Goal: Task Accomplishment & Management: Use online tool/utility

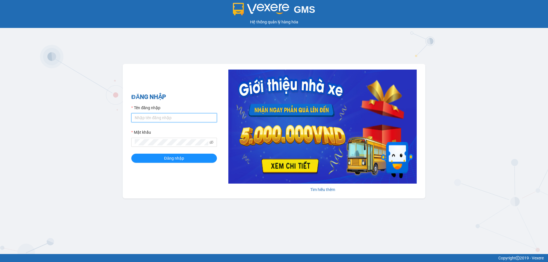
click at [151, 117] on input "Tên đăng nhập" at bounding box center [174, 117] width 86 height 9
type input "thuycg.ct"
click at [131, 154] on button "Đăng nhập" at bounding box center [174, 158] width 86 height 9
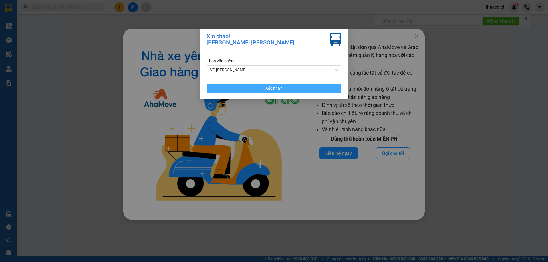
click at [303, 85] on button "Xác nhận" at bounding box center [274, 88] width 135 height 9
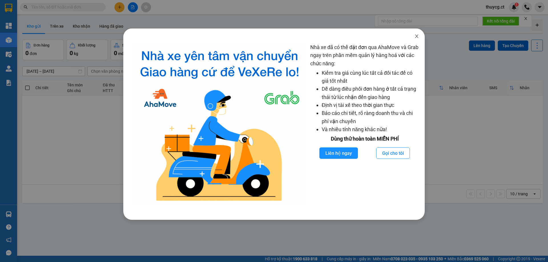
click at [416, 37] on icon "close" at bounding box center [417, 36] width 5 height 5
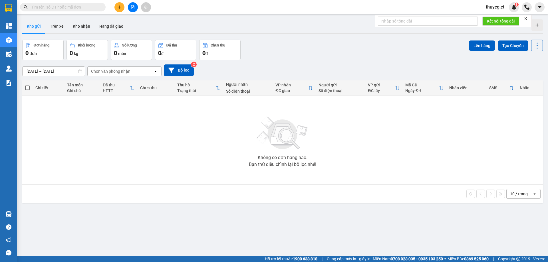
click at [100, 9] on span at bounding box center [101, 7] width 3 height 6
click at [85, 5] on input "text" at bounding box center [64, 7] width 67 height 6
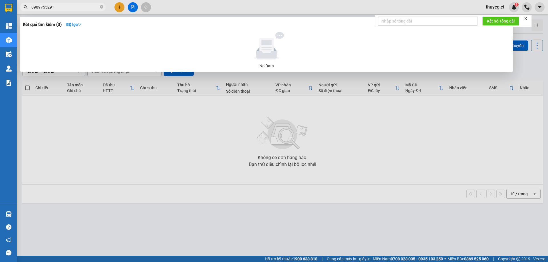
drag, startPoint x: 58, startPoint y: 9, endPoint x: 18, endPoint y: 13, distance: 39.9
click at [19, 12] on div "Kết quả [PERSON_NAME] ( 0 ) Bộ lọc No Data 0989755291" at bounding box center [55, 7] width 111 height 10
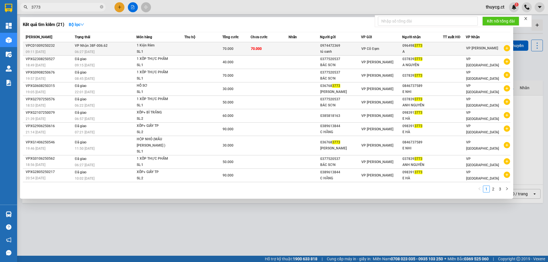
type input "3773"
click at [214, 52] on td at bounding box center [203, 48] width 38 height 13
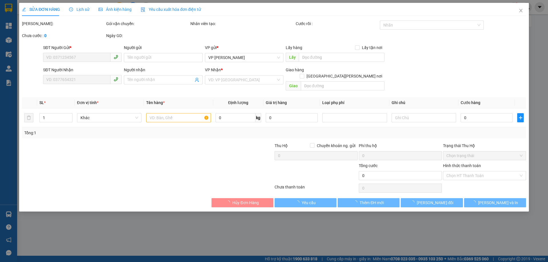
type input "0974472369"
type input "tú oanh"
type input "0964983773"
type input "A"
type input "70.000"
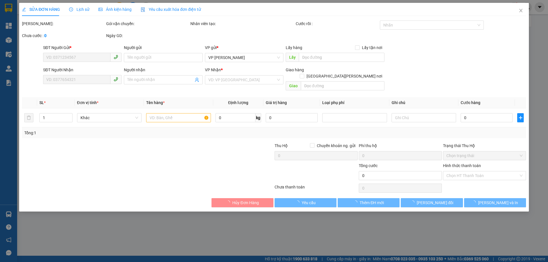
type input "70.000"
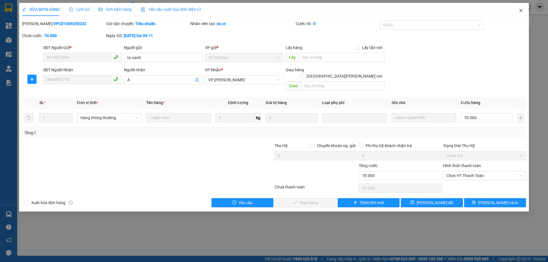
click at [520, 10] on icon "close" at bounding box center [521, 10] width 5 height 5
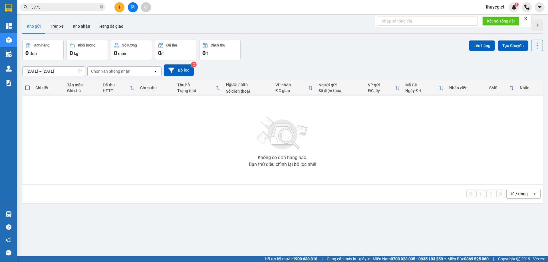
click at [45, 9] on input "3773" at bounding box center [64, 7] width 67 height 6
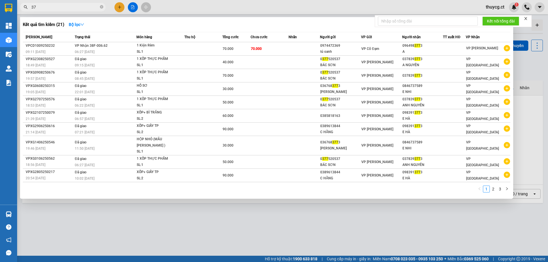
type input "3"
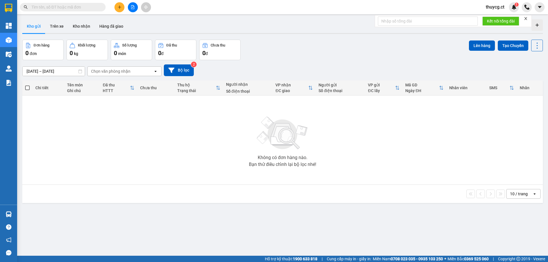
paste input "0982525558"
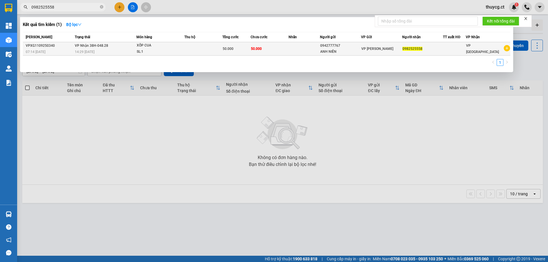
type input "0982525558"
click at [339, 49] on div "ANH NIÊN" at bounding box center [340, 52] width 41 height 6
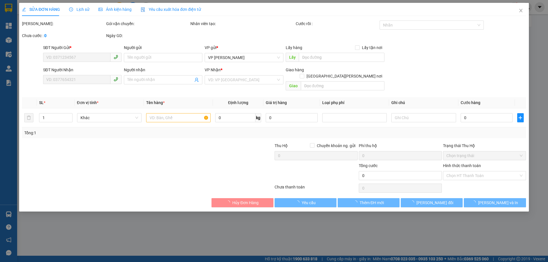
type input "0942777767"
type input "ANH NIÊN"
type input "0982525558"
type input "50.000"
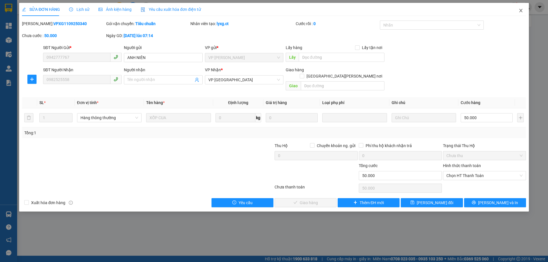
click at [521, 14] on span "Close" at bounding box center [521, 11] width 16 height 16
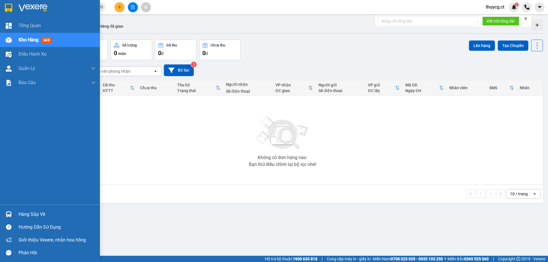
click at [33, 38] on span "Kho hàng" at bounding box center [29, 39] width 20 height 5
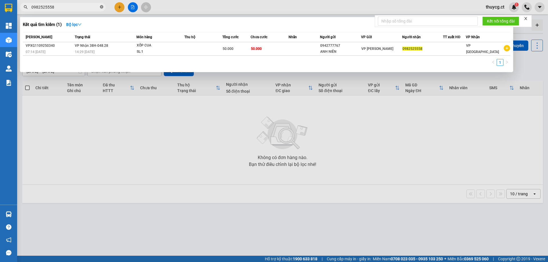
click at [101, 5] on span at bounding box center [101, 7] width 3 height 5
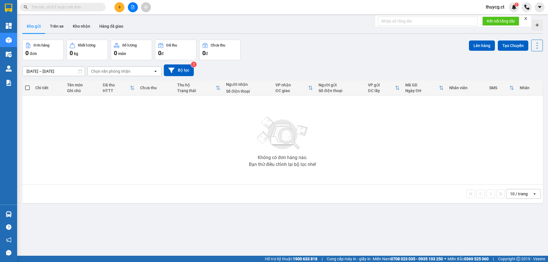
click at [67, 6] on input "text" at bounding box center [64, 7] width 67 height 6
paste input "0387162536"
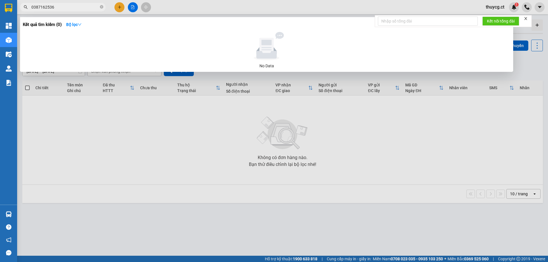
type input "0387162536"
click at [526, 19] on icon "close" at bounding box center [526, 19] width 4 height 4
click at [73, 5] on input "0387162536" at bounding box center [64, 7] width 67 height 6
click at [102, 7] on icon "close-circle" at bounding box center [101, 6] width 3 height 3
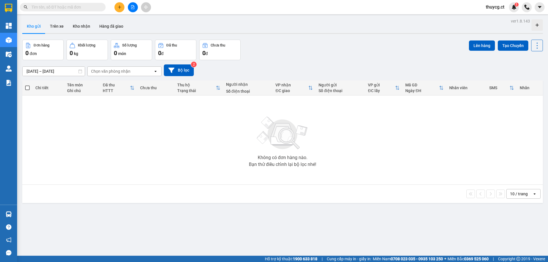
click at [60, 7] on input "text" at bounding box center [64, 7] width 67 height 6
paste input "0399888368"
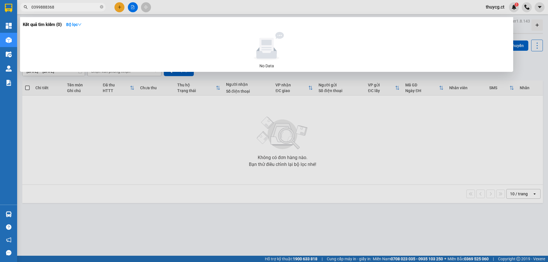
type input "0399888368"
